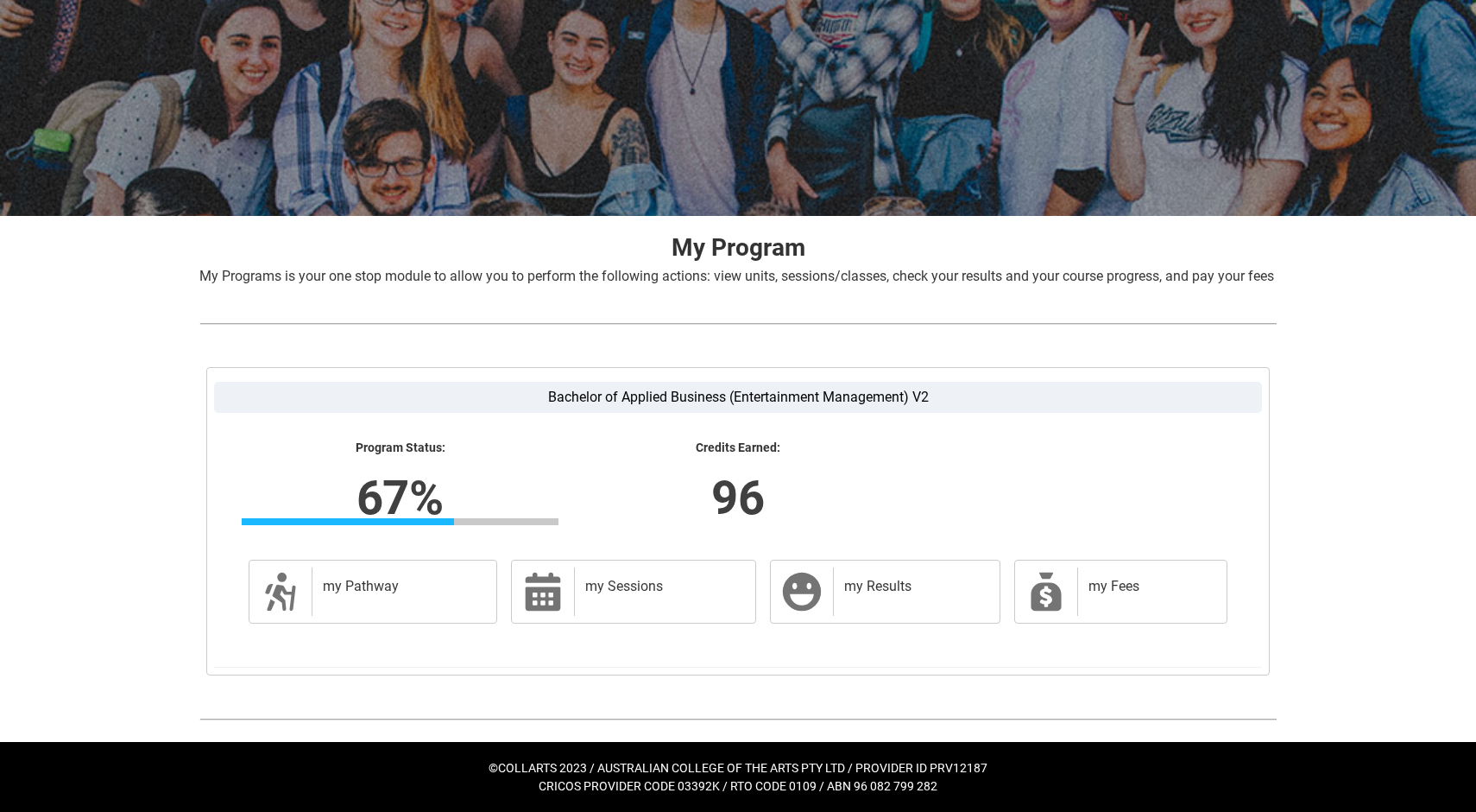
scroll to position [150, 0]
click at [420, 606] on div "my Pathway" at bounding box center [400, 592] width 178 height 49
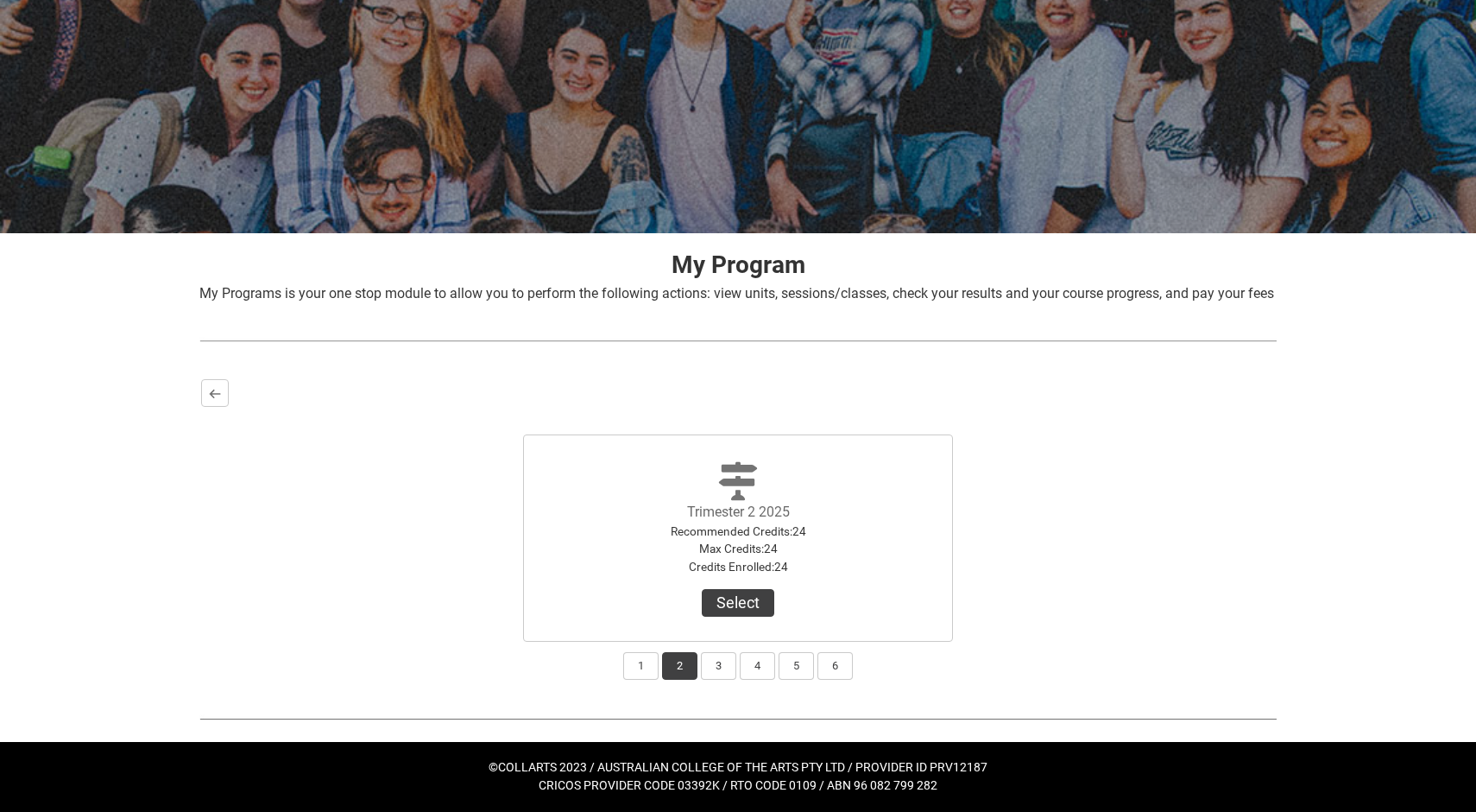
scroll to position [132, 0]
click at [718, 669] on button "3" at bounding box center [718, 666] width 35 height 28
click at [742, 662] on button "4" at bounding box center [757, 666] width 35 height 28
click at [718, 665] on button "3" at bounding box center [718, 666] width 35 height 28
click at [695, 661] on button "2" at bounding box center [679, 666] width 35 height 28
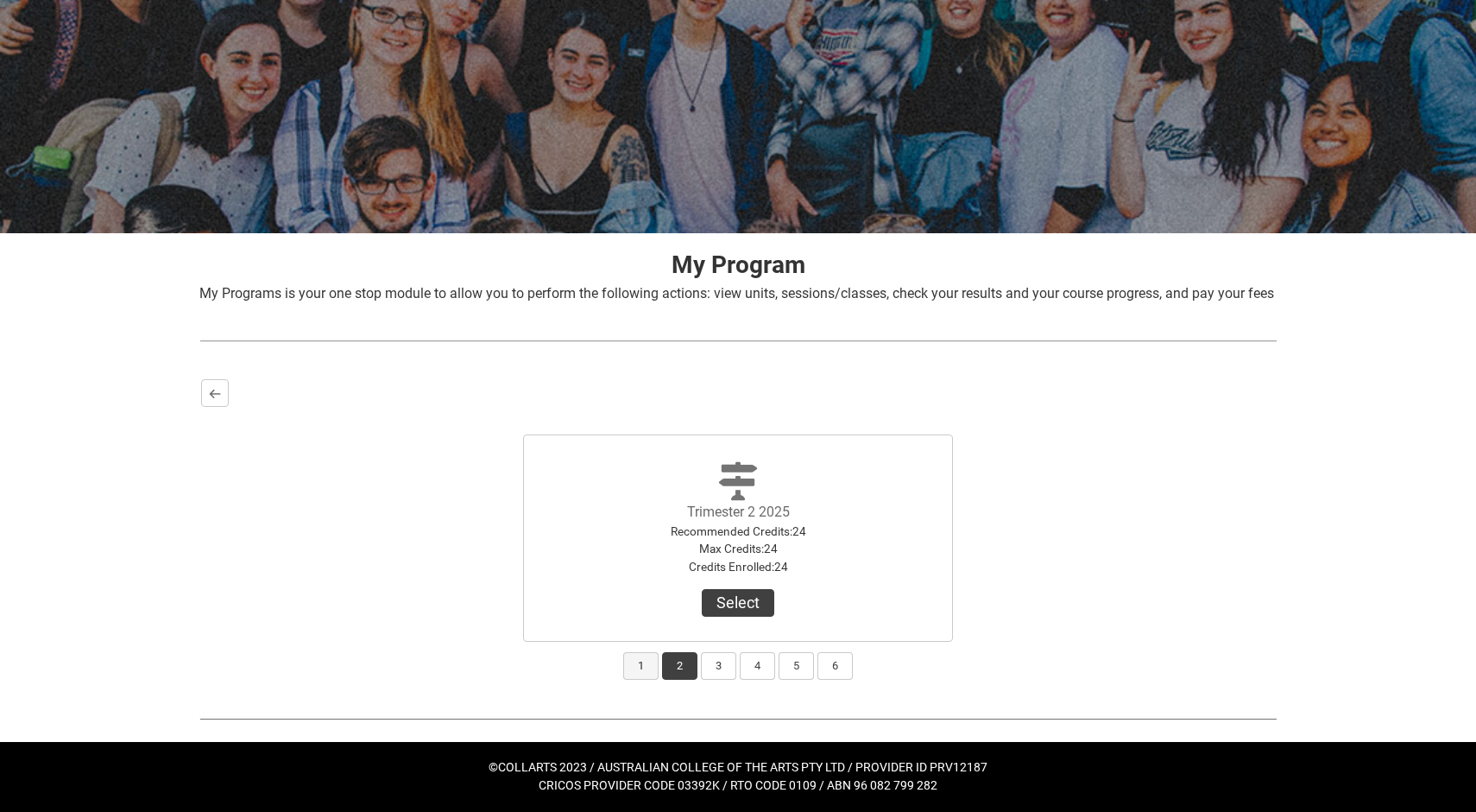
click at [645, 658] on button "1" at bounding box center [641, 666] width 35 height 28
click at [683, 670] on button "2" at bounding box center [679, 666] width 35 height 28
click at [703, 671] on button "3" at bounding box center [718, 666] width 35 height 28
click at [692, 672] on button "2" at bounding box center [679, 666] width 35 height 28
click at [230, 374] on div "Bachelor of Applied Business (Entertainment Management) V2 Program Status: 67% …" at bounding box center [738, 529] width 1105 height 331
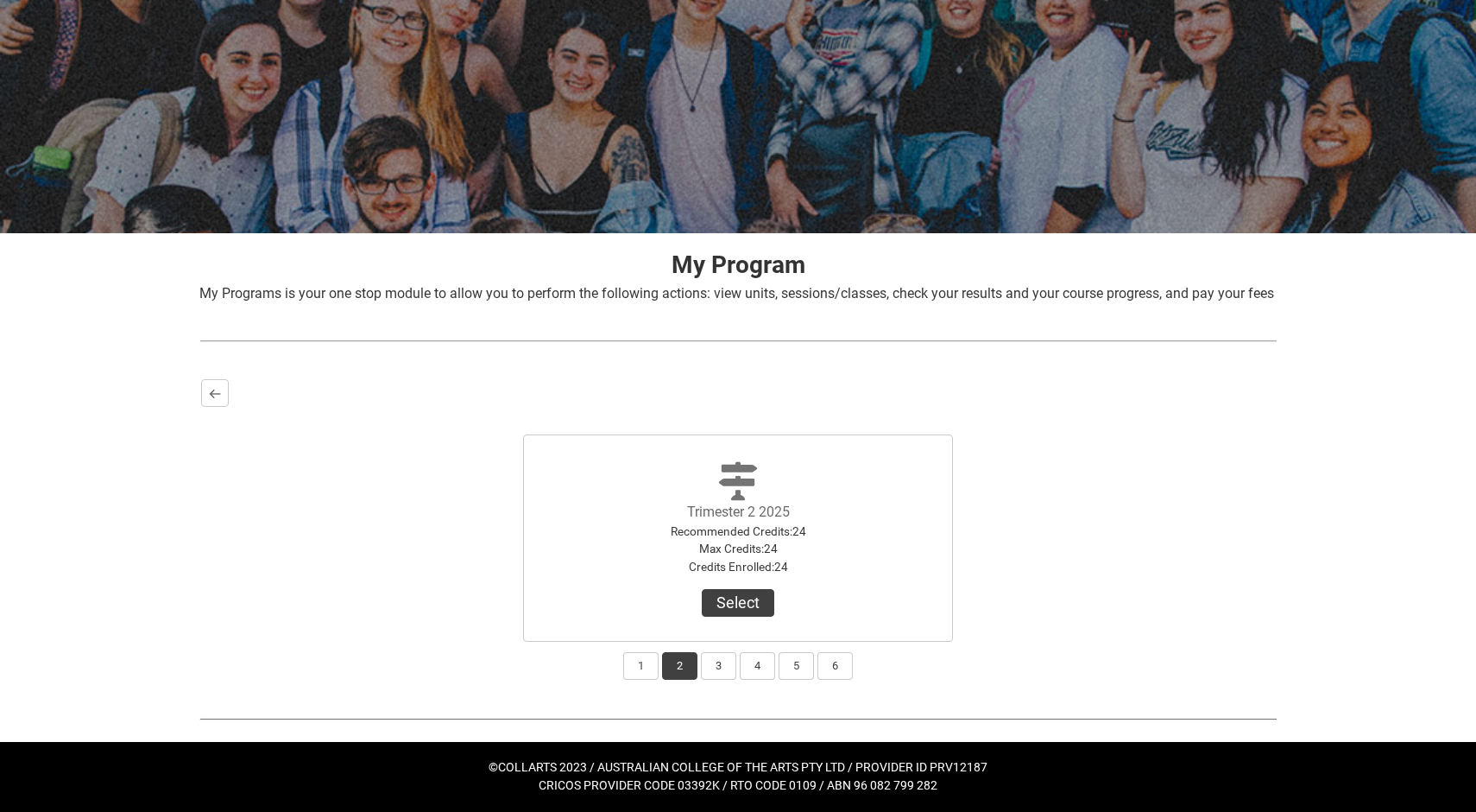
click at [212, 378] on div "Bachelor of Applied Business (Entertainment Management) V2 Program Status: 67% …" at bounding box center [738, 529] width 1105 height 331
click at [196, 417] on div "Bachelor of Applied Business (Entertainment Management) V2 Program Status: 67% …" at bounding box center [738, 529] width 1105 height 331
click at [211, 405] on button "Back" at bounding box center [215, 392] width 28 height 28
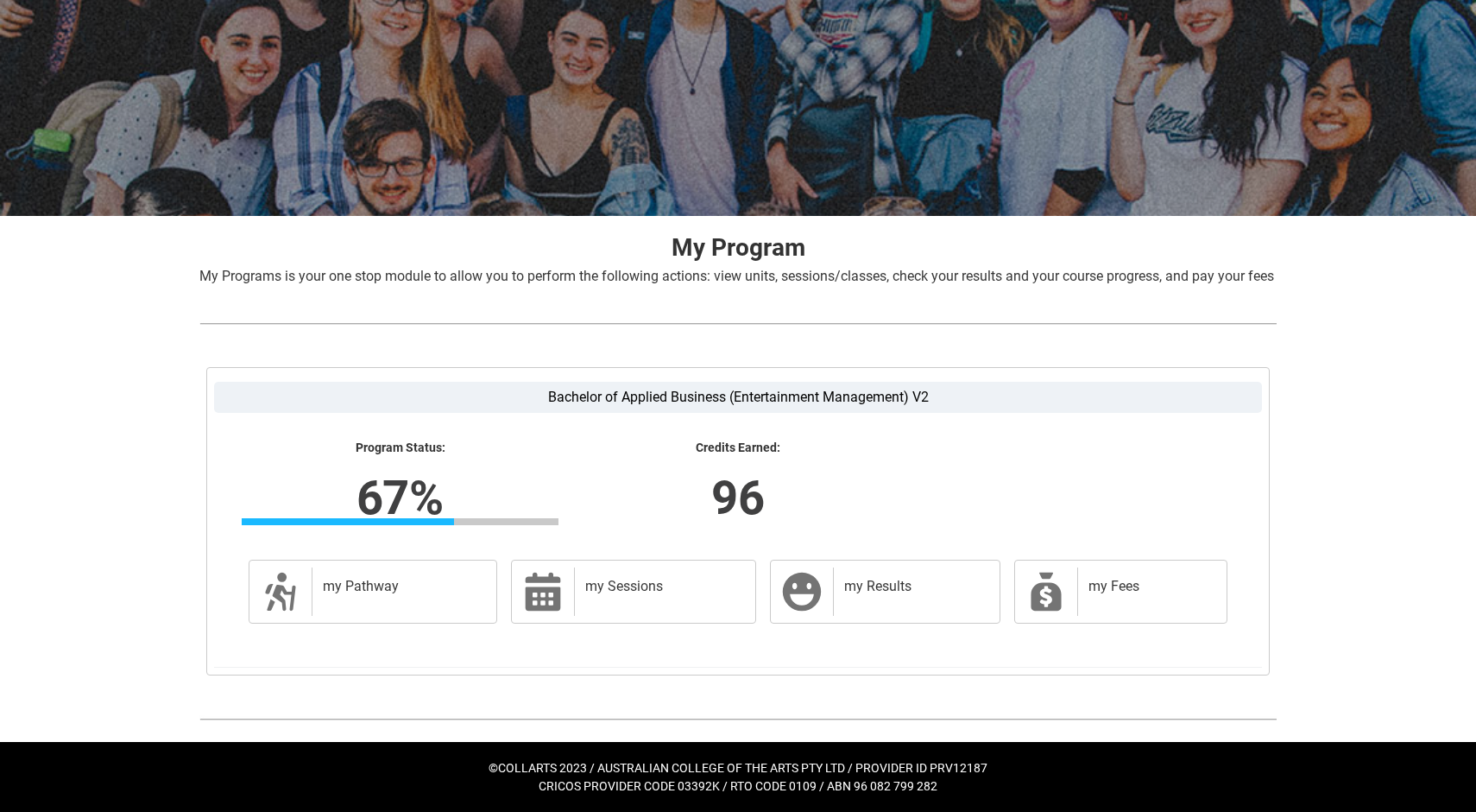
scroll to position [150, 0]
click at [815, 610] on icon at bounding box center [802, 592] width 42 height 42
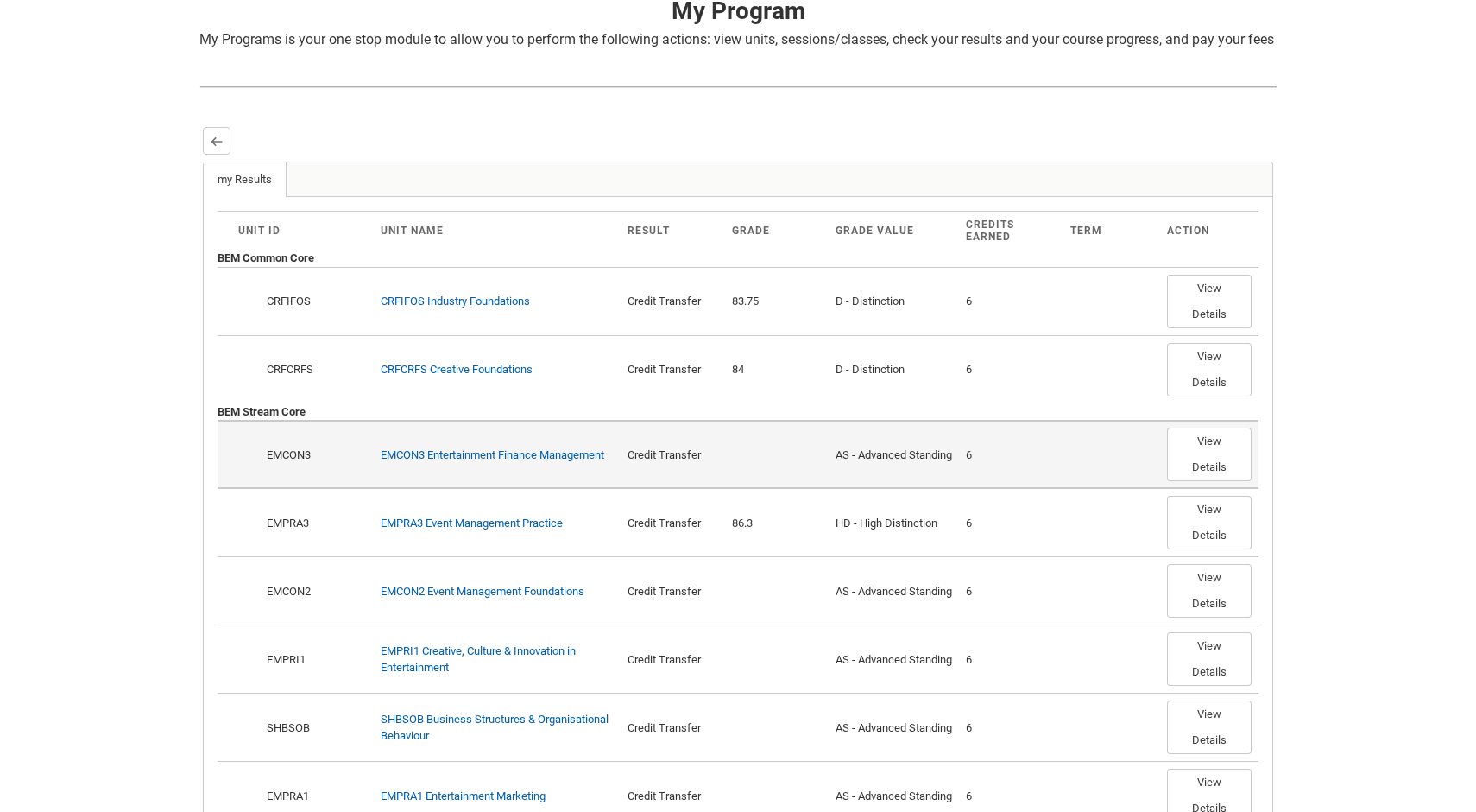
scroll to position [367, 0]
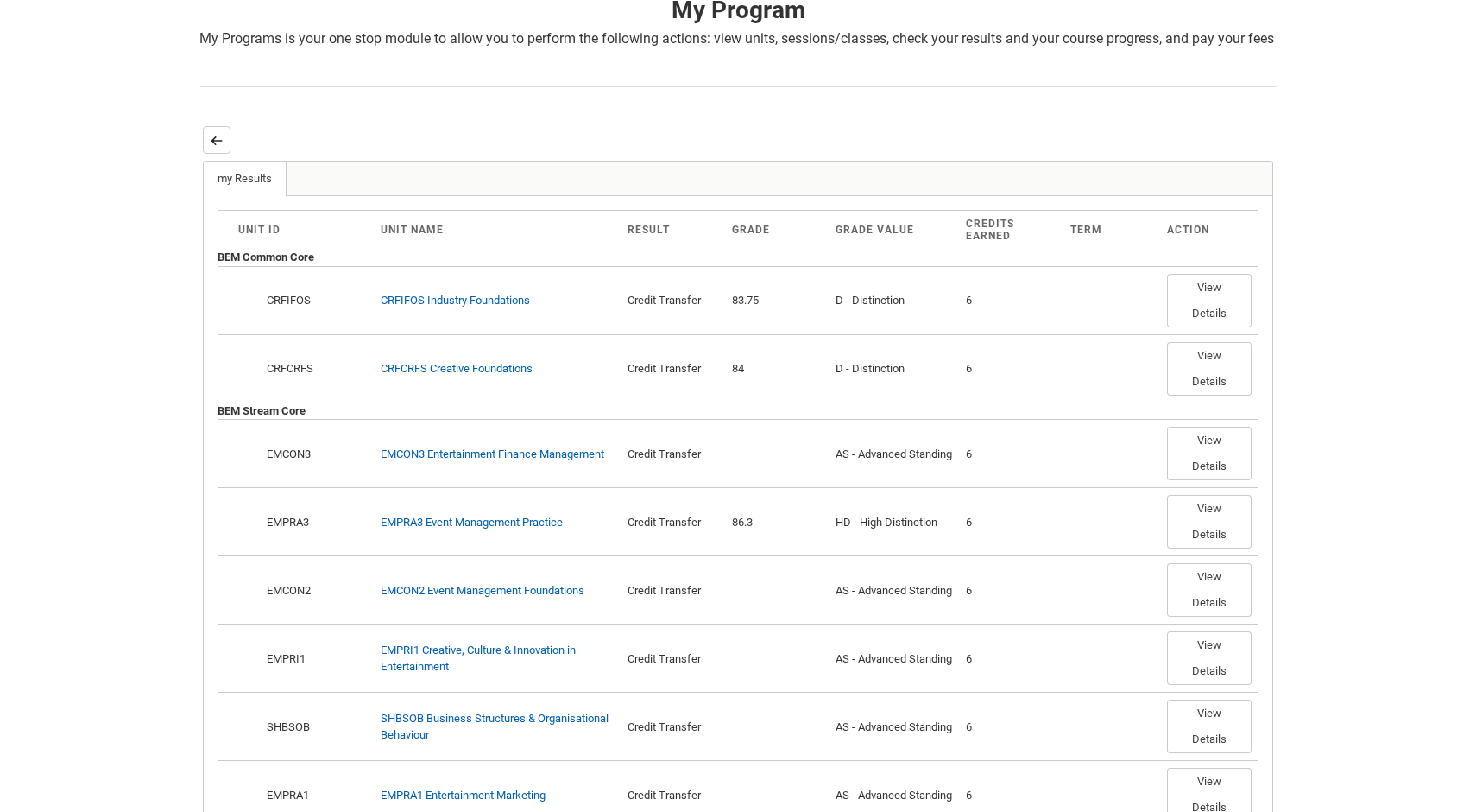
click at [210, 153] on button "Back" at bounding box center [217, 140] width 28 height 28
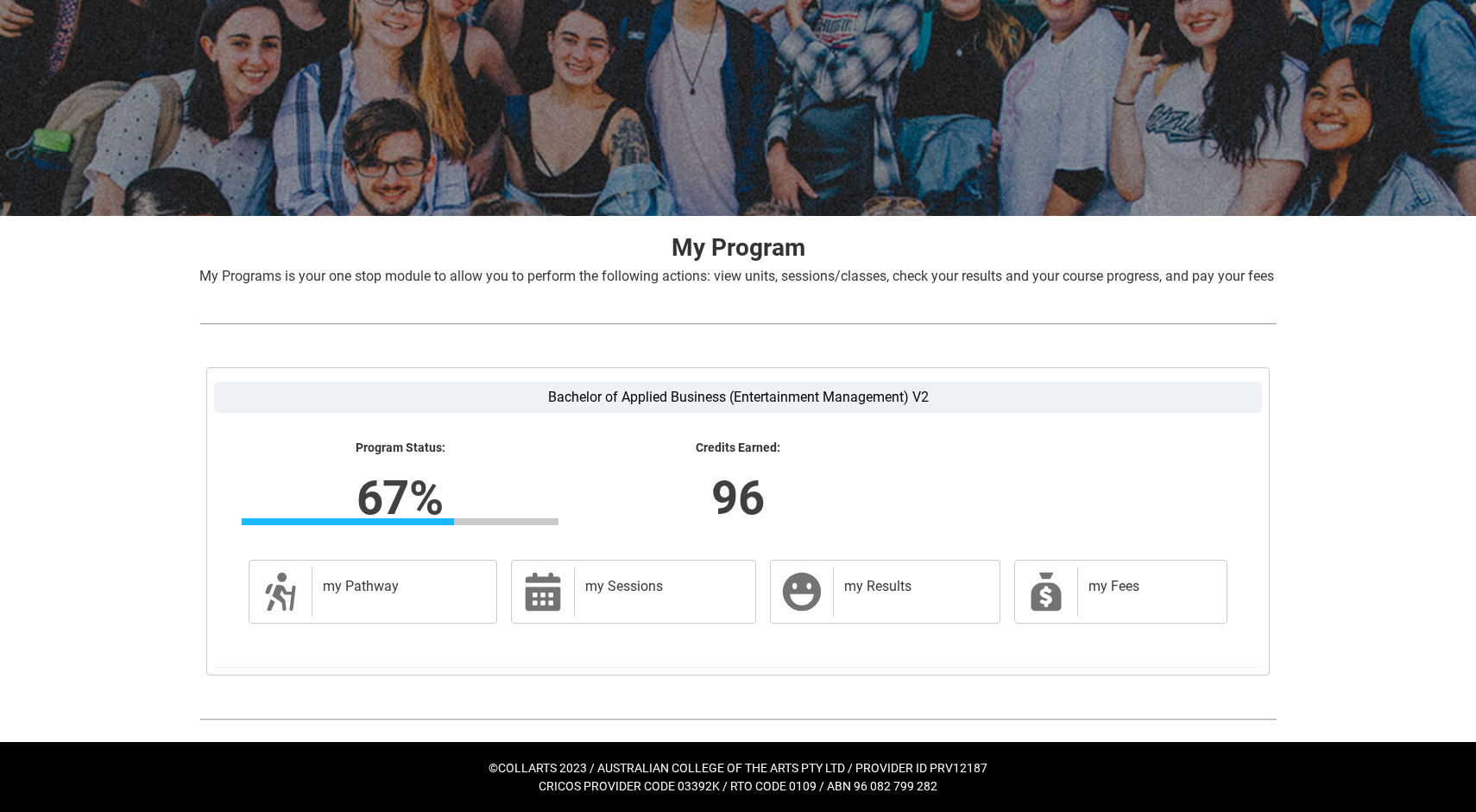
scroll to position [150, 0]
click at [554, 597] on icon at bounding box center [542, 591] width 35 height 38
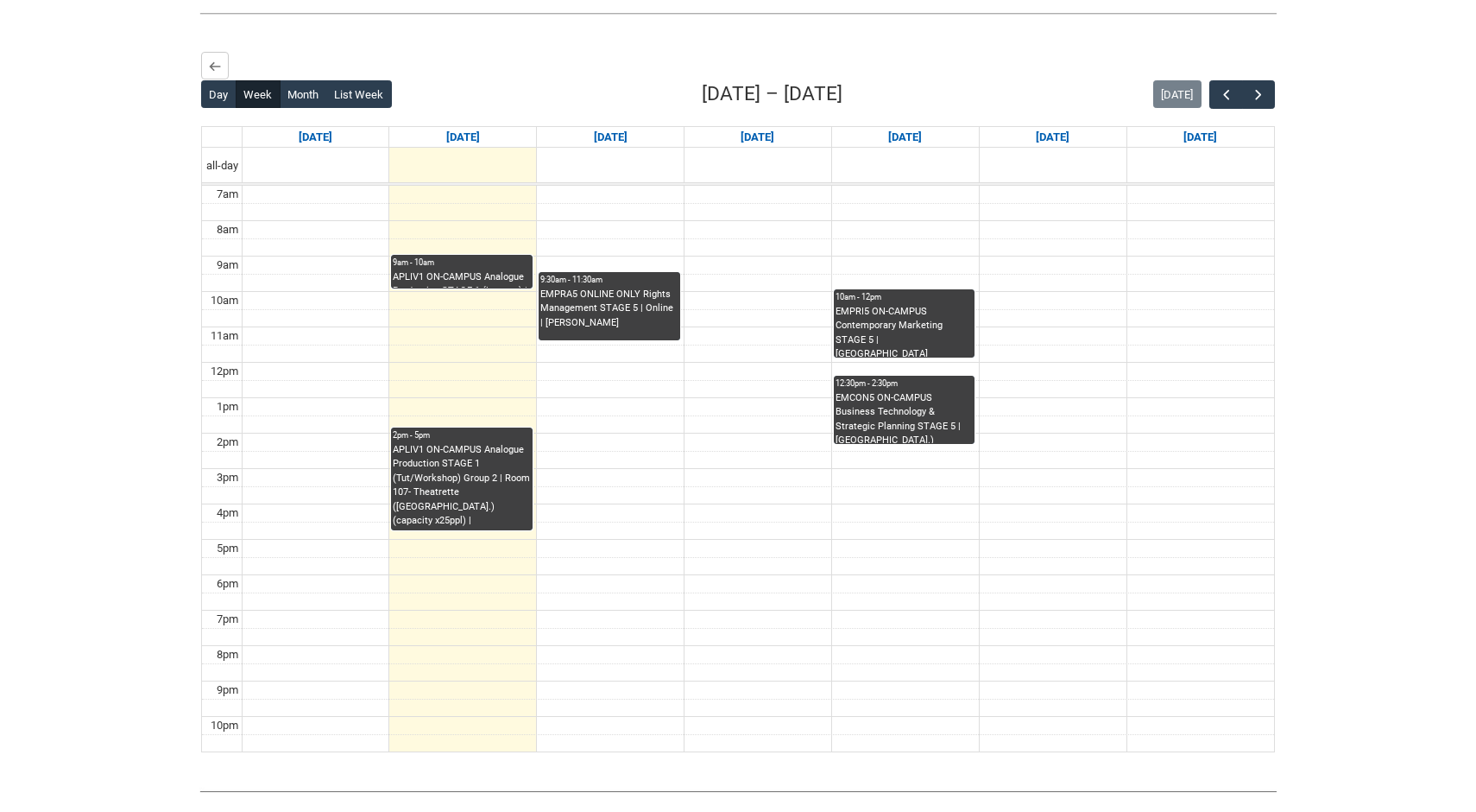
scroll to position [450, 0]
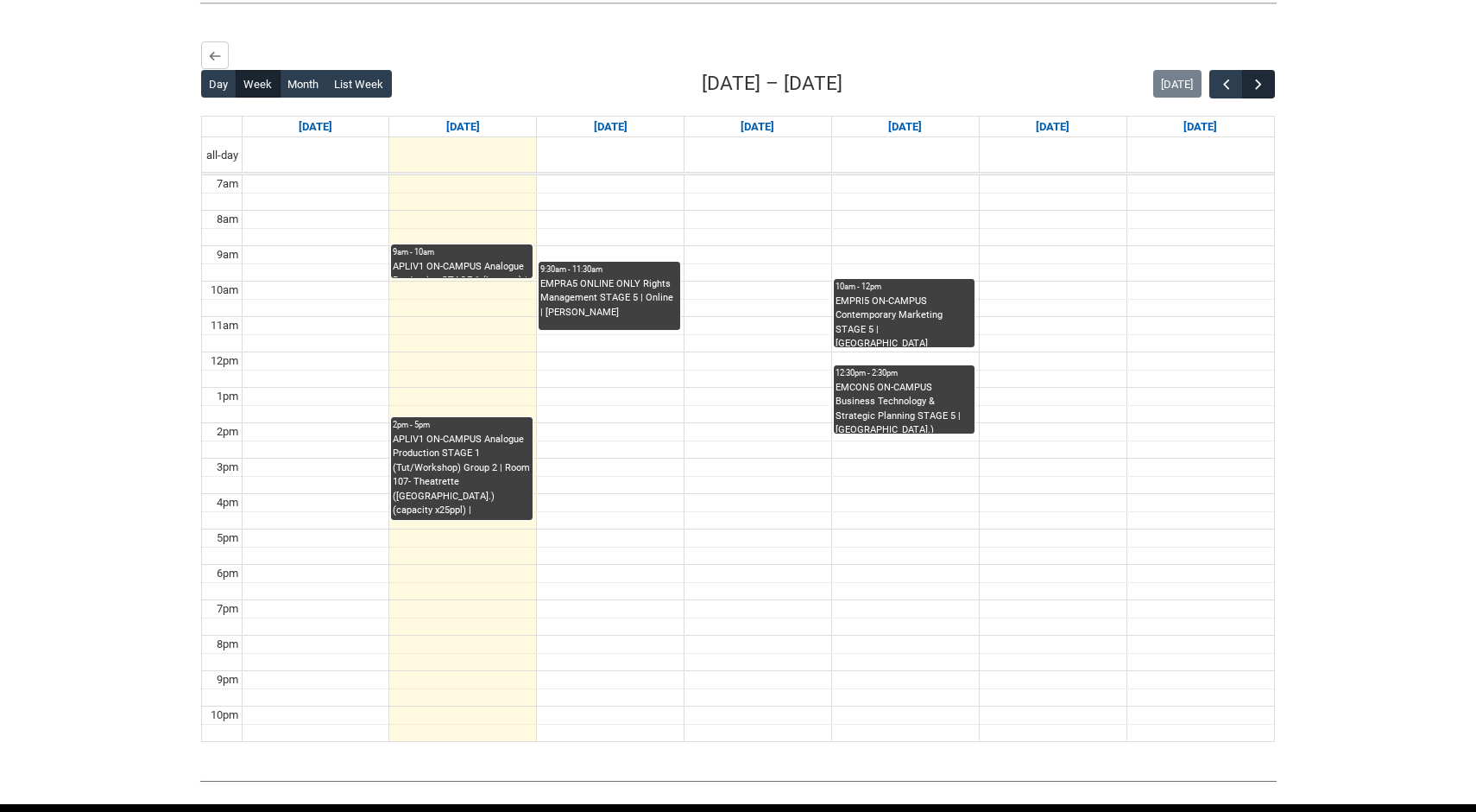
click at [1253, 95] on button "button" at bounding box center [1259, 85] width 32 height 29
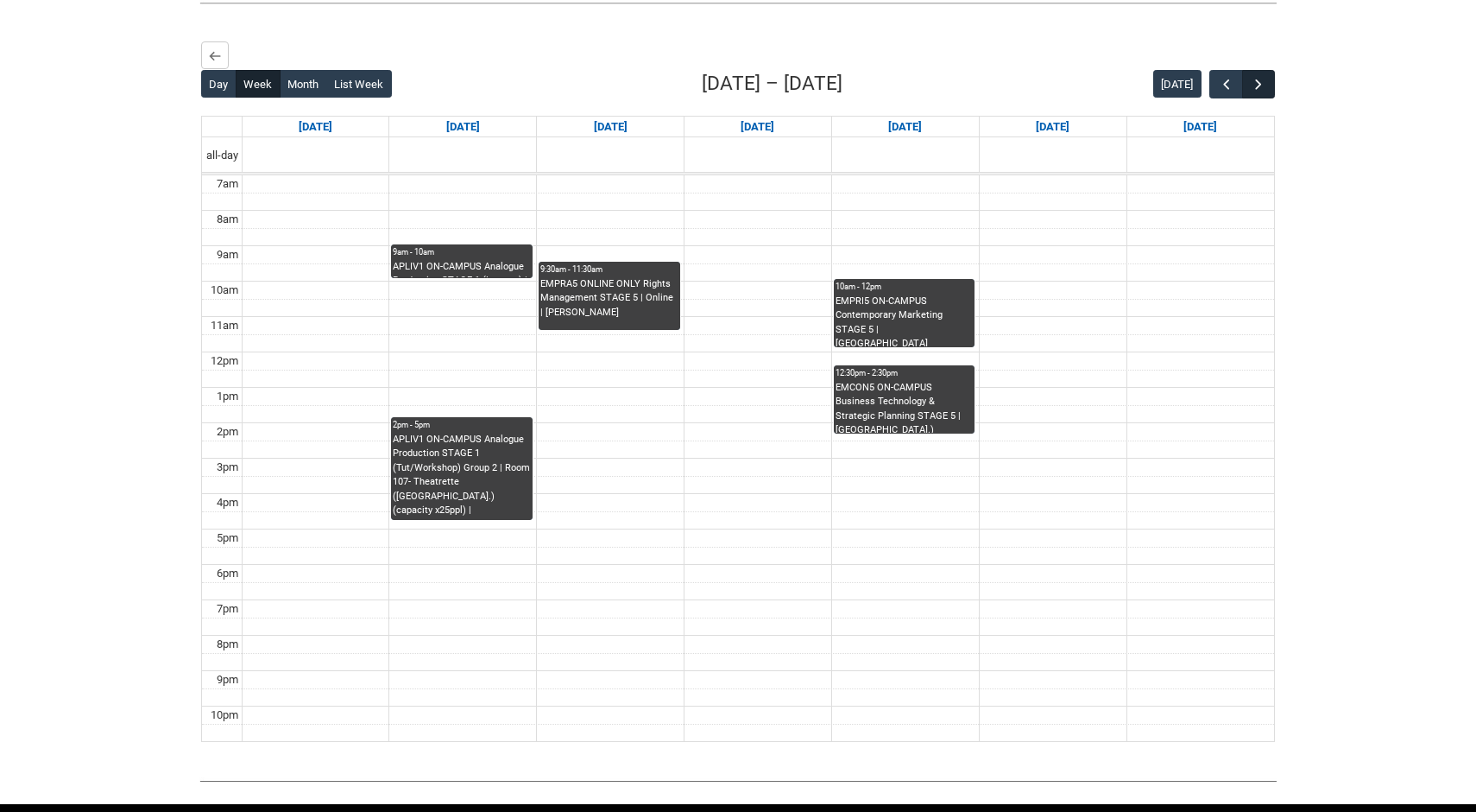
click at [1253, 95] on button "button" at bounding box center [1259, 85] width 32 height 29
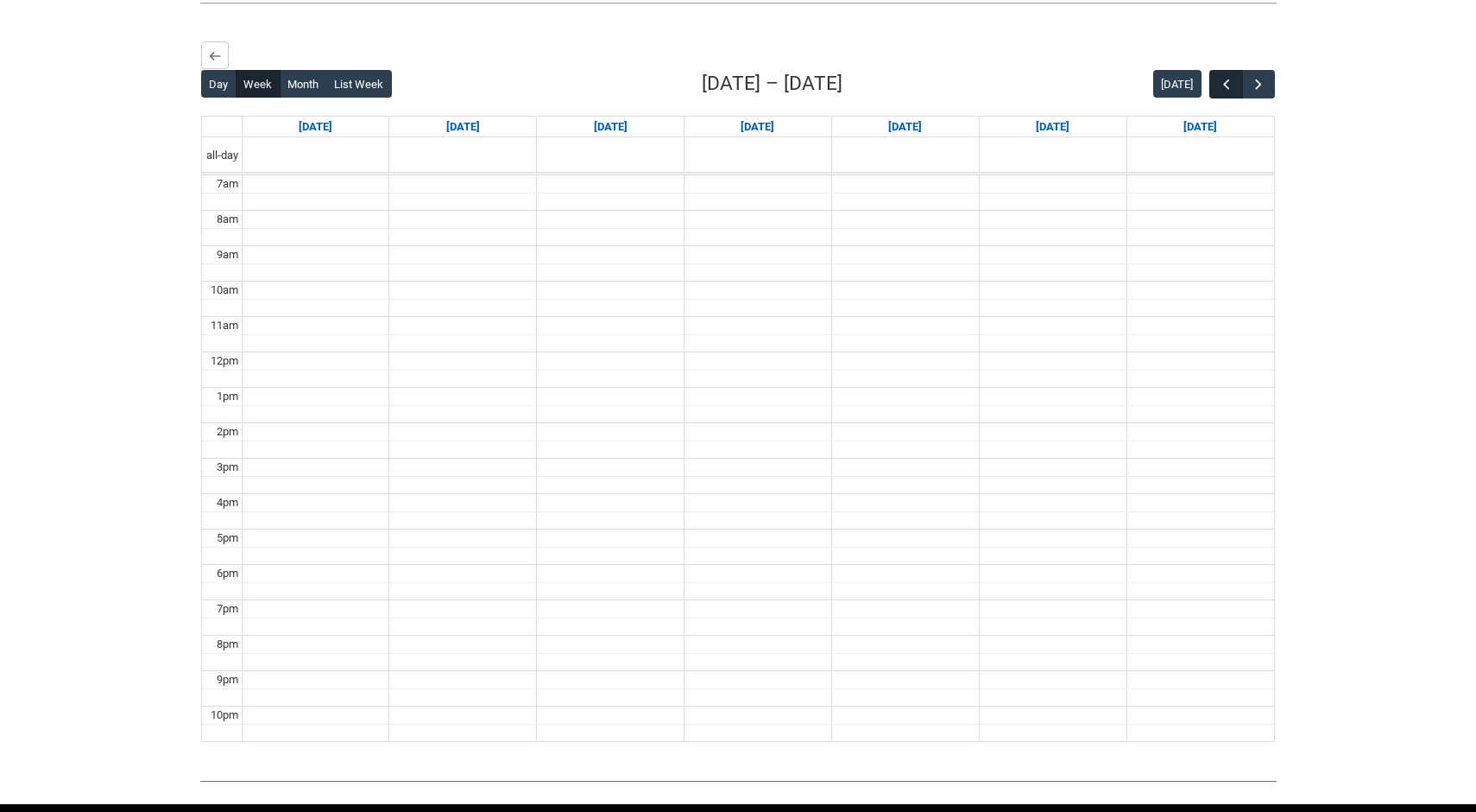
click at [1215, 98] on button "button" at bounding box center [1226, 85] width 32 height 29
